Goal: Task Accomplishment & Management: Manage account settings

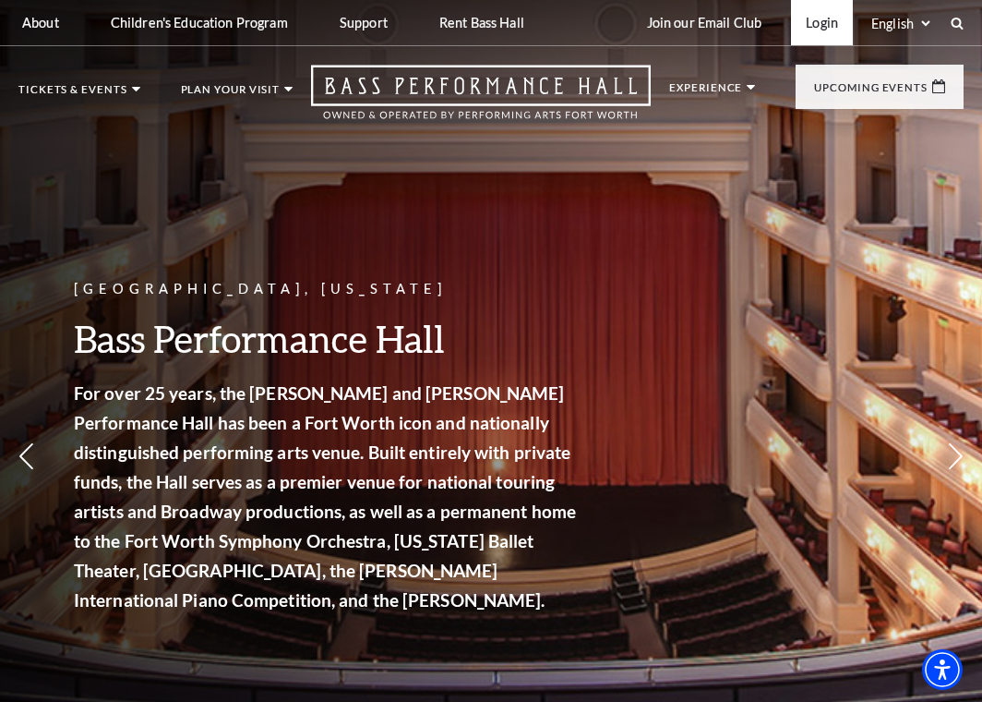
click at [816, 18] on link "Login" at bounding box center [822, 22] width 62 height 45
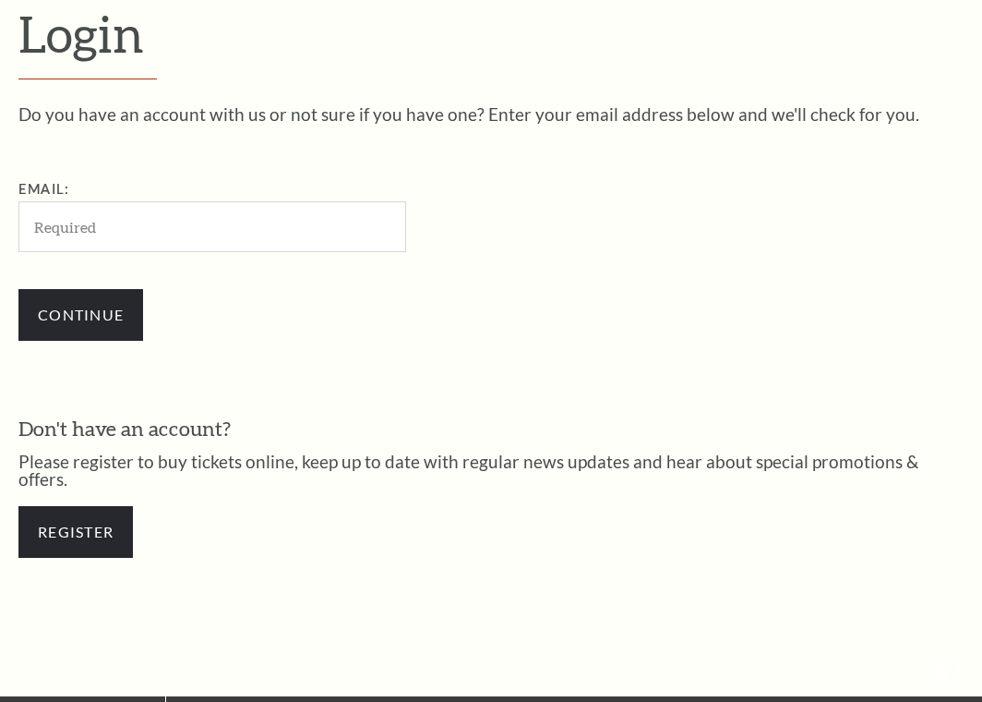
scroll to position [454, 0]
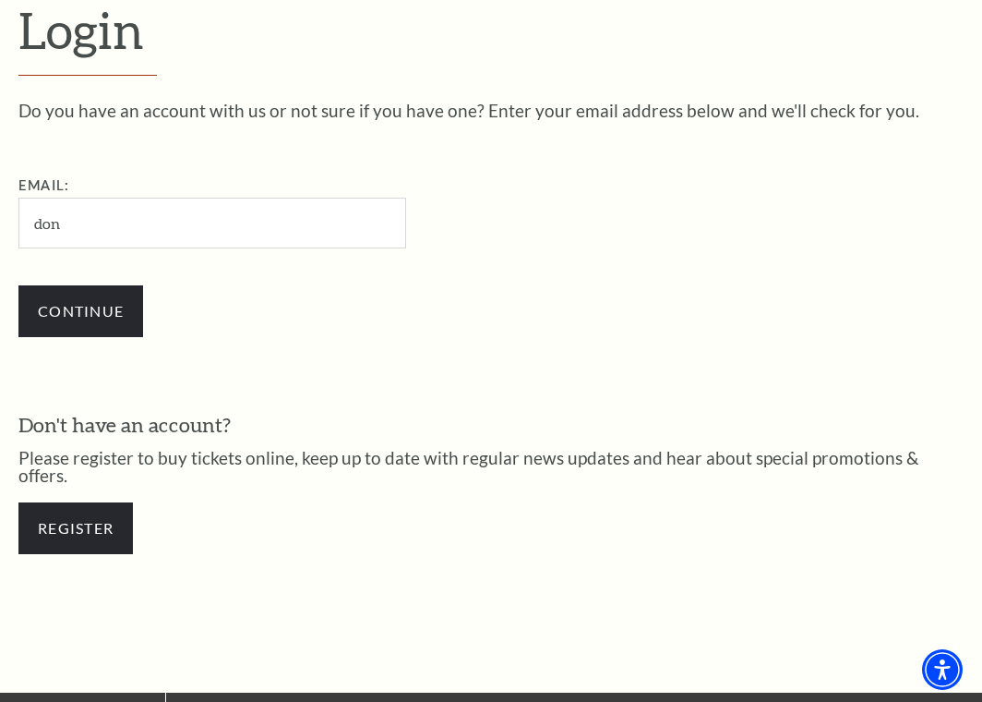
type input "[EMAIL_ADDRESS][DOMAIN_NAME]"
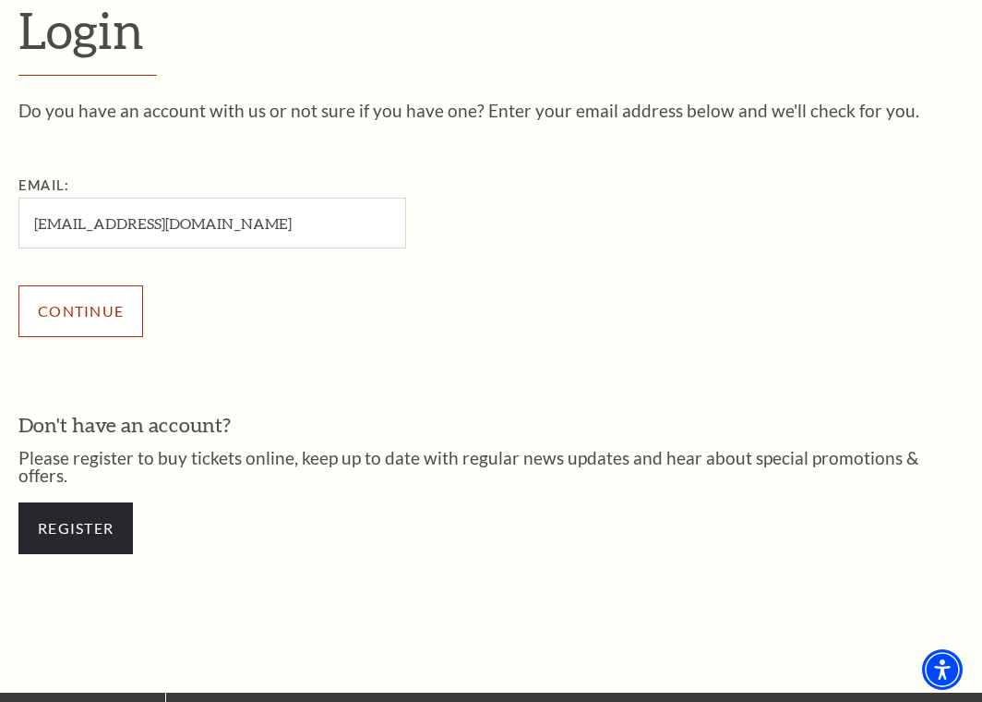
click at [98, 307] on input "Continue" at bounding box center [80, 311] width 125 height 52
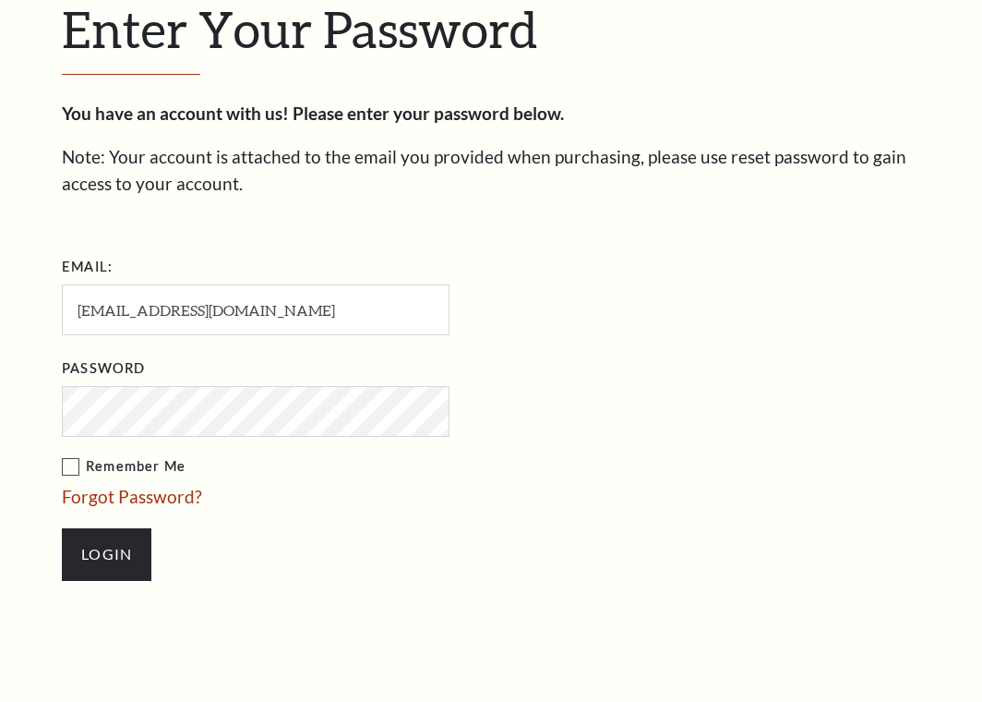
scroll to position [472, 0]
click at [157, 437] on ul "Email: donpurner@yahoo.com Password Remember Me Forgot Password? Login" at bounding box center [362, 426] width 600 height 346
click at [70, 470] on label "Remember Me" at bounding box center [348, 467] width 572 height 23
click at [0, 0] on input "Remember Me" at bounding box center [0, 0] width 0 height 0
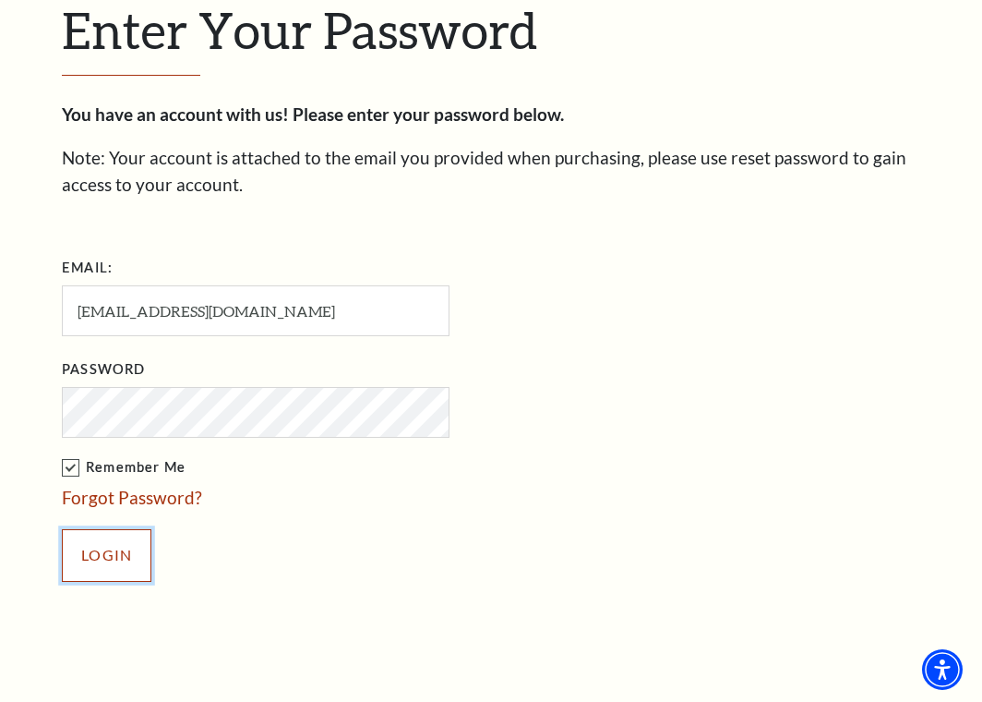
click at [103, 558] on input "Login" at bounding box center [107, 555] width 90 height 52
